Goal: Task Accomplishment & Management: Manage account settings

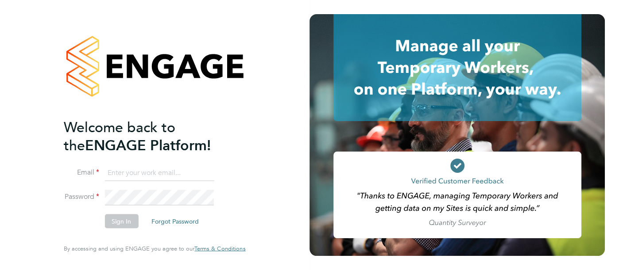
type input "david.shore@morgansindall.com"
click at [119, 224] on button "Sign In" at bounding box center [121, 222] width 34 height 14
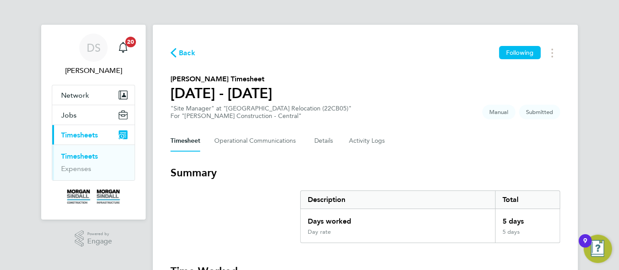
click at [82, 136] on span "Timesheets" at bounding box center [79, 135] width 37 height 8
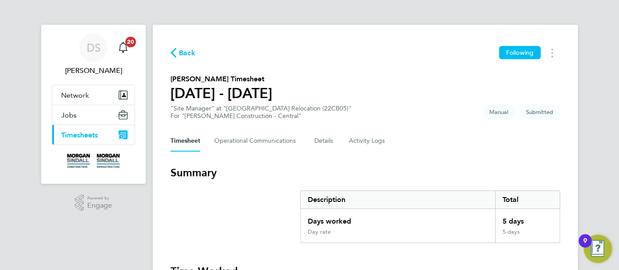
click at [82, 136] on span "Timesheets" at bounding box center [79, 135] width 37 height 8
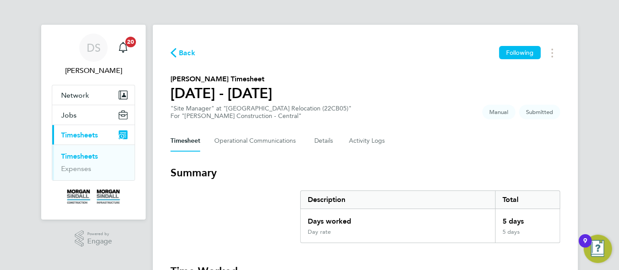
click at [85, 158] on link "Timesheets" at bounding box center [79, 156] width 37 height 8
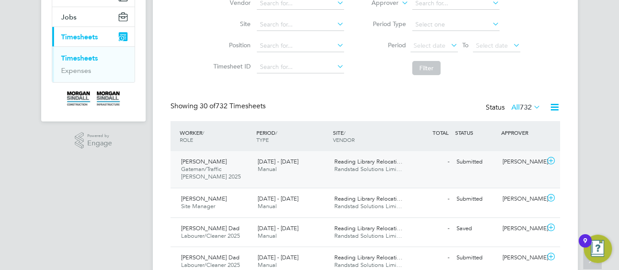
click at [202, 163] on span "Shabani Juma" at bounding box center [204, 162] width 46 height 8
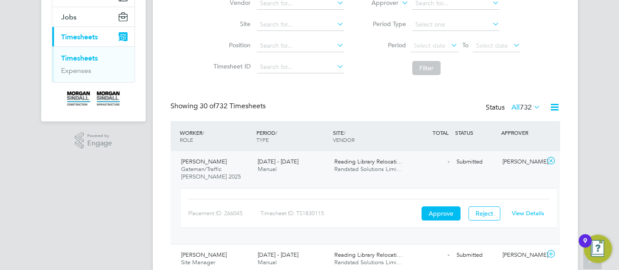
click at [536, 211] on link "View Details" at bounding box center [528, 214] width 32 height 8
click at [82, 58] on link "Timesheets" at bounding box center [79, 58] width 37 height 8
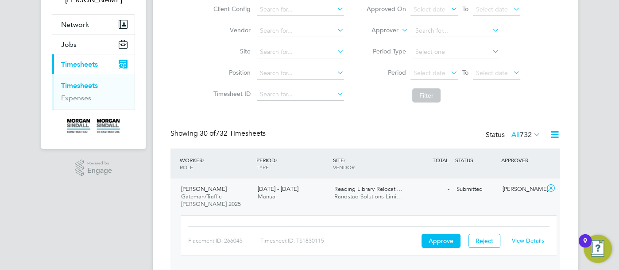
scroll to position [147, 0]
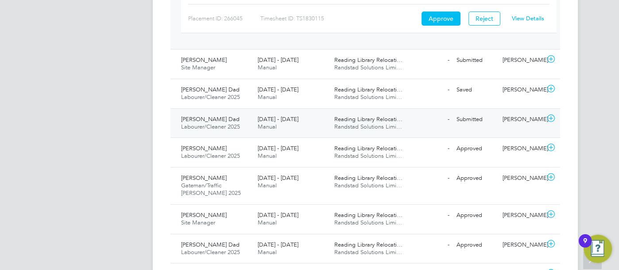
scroll to position [295, 0]
click at [219, 118] on span "Umar Mahmood Dad" at bounding box center [210, 118] width 58 height 8
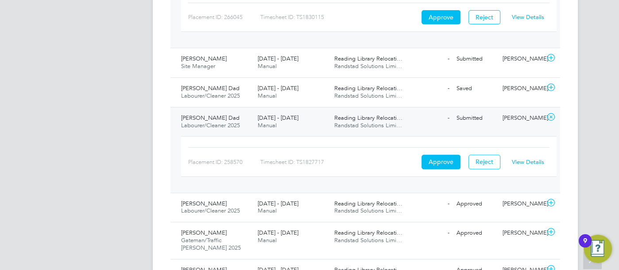
click at [516, 162] on link "View Details" at bounding box center [528, 162] width 32 height 8
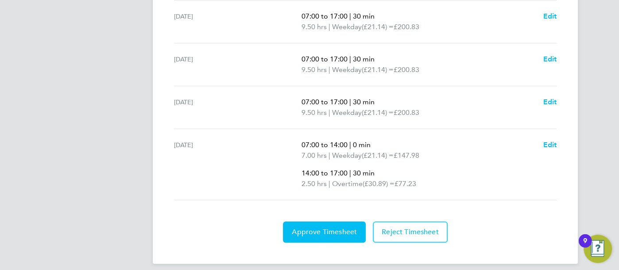
scroll to position [412, 0]
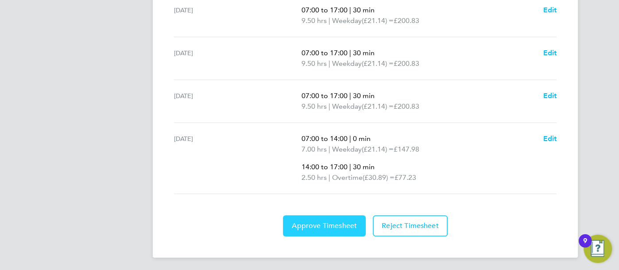
click at [335, 225] on span "Approve Timesheet" at bounding box center [324, 226] width 65 height 9
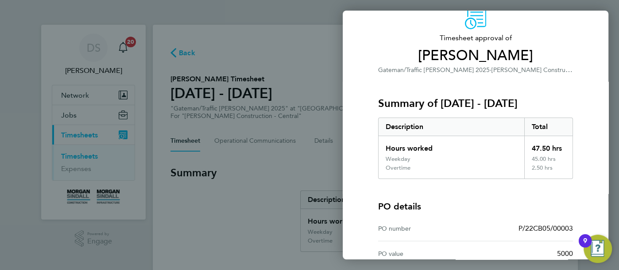
scroll to position [162, 0]
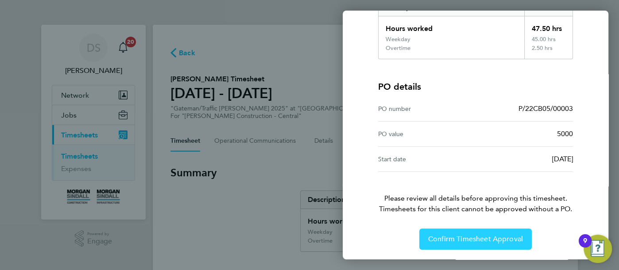
click at [461, 235] on span "Confirm Timesheet Approval" at bounding box center [475, 239] width 95 height 9
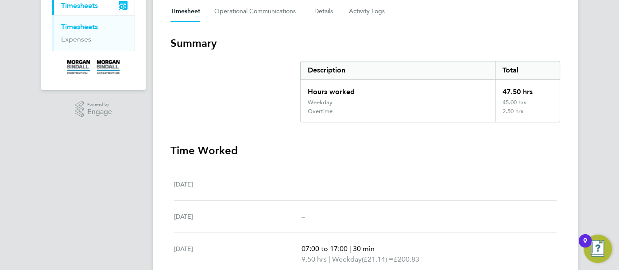
scroll to position [147, 0]
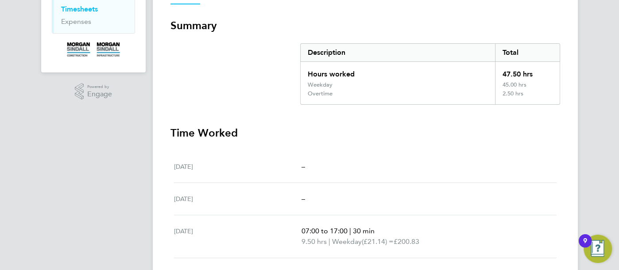
click at [77, 10] on link "Timesheets" at bounding box center [79, 9] width 37 height 8
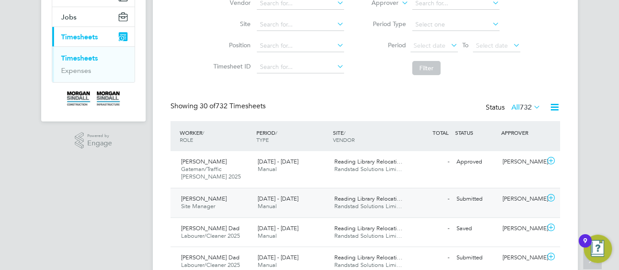
click at [204, 198] on span "Temitope Akinbinu" at bounding box center [204, 199] width 46 height 8
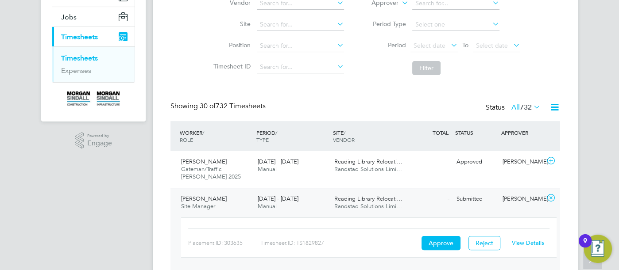
click at [526, 244] on link "View Details" at bounding box center [528, 243] width 32 height 8
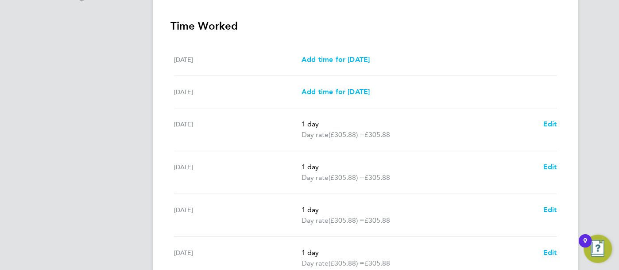
scroll to position [344, 0]
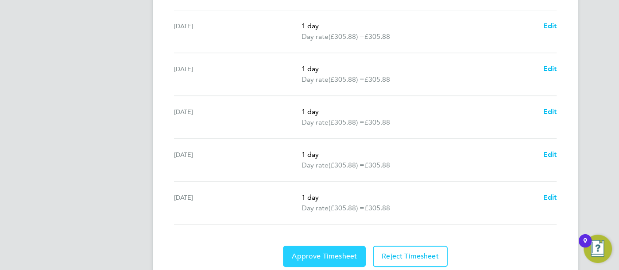
click at [333, 256] on span "Approve Timesheet" at bounding box center [324, 256] width 65 height 9
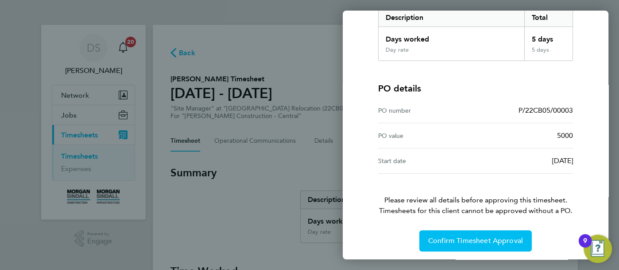
scroll to position [153, 0]
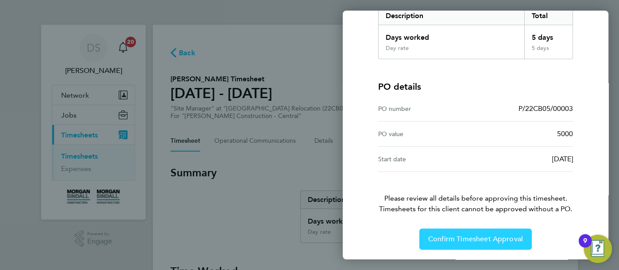
click at [478, 239] on span "Confirm Timesheet Approval" at bounding box center [475, 239] width 95 height 9
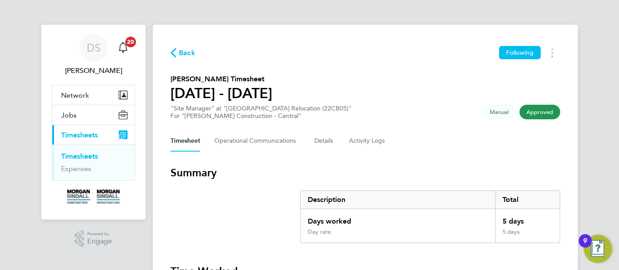
click at [81, 157] on link "Timesheets" at bounding box center [79, 156] width 37 height 8
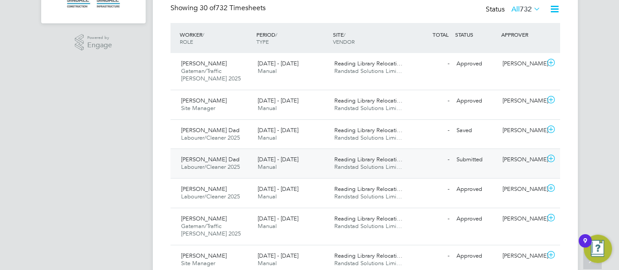
click at [205, 159] on span "Umar Mahmood Dad" at bounding box center [210, 160] width 58 height 8
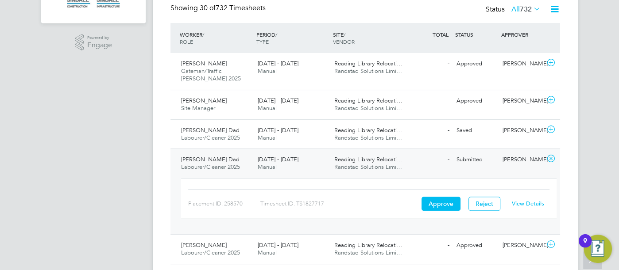
click at [526, 204] on link "View Details" at bounding box center [528, 204] width 32 height 8
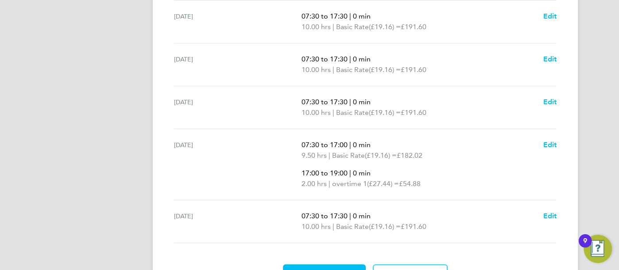
scroll to position [412, 0]
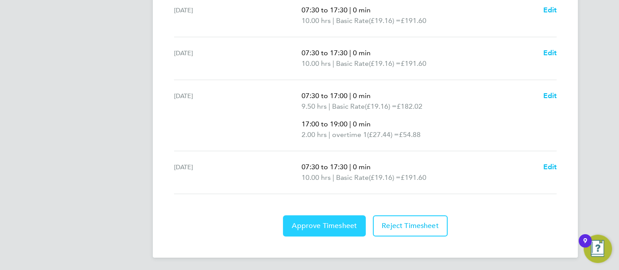
click at [330, 225] on span "Approve Timesheet" at bounding box center [324, 226] width 65 height 9
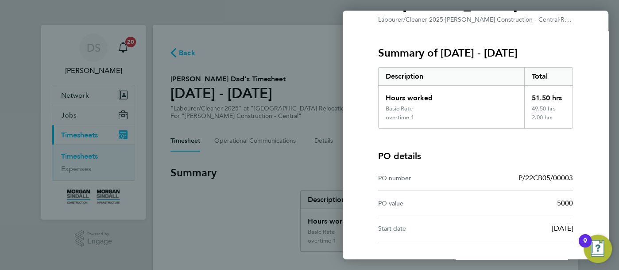
scroll to position [162, 0]
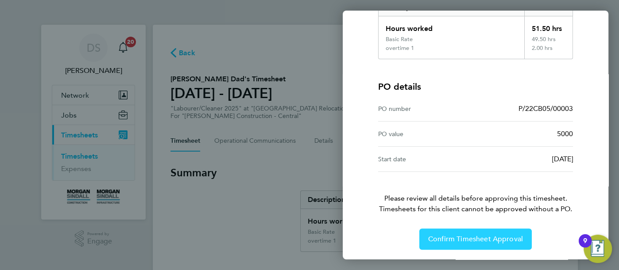
click at [453, 235] on span "Confirm Timesheet Approval" at bounding box center [475, 239] width 95 height 9
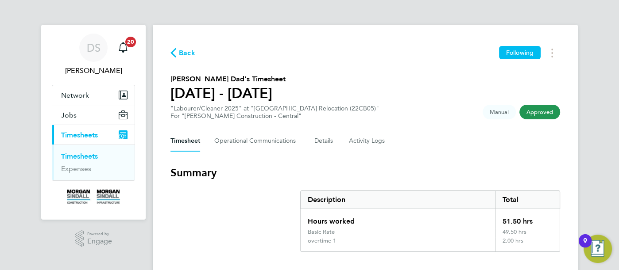
click at [85, 137] on span "Timesheets" at bounding box center [79, 135] width 37 height 8
